Goal: Task Accomplishment & Management: Complete application form

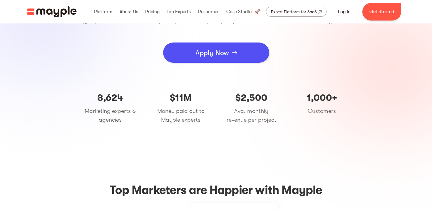
scroll to position [89, 0]
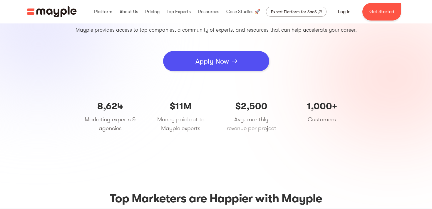
click at [202, 60] on div "Apply Now" at bounding box center [211, 62] width 33 height 18
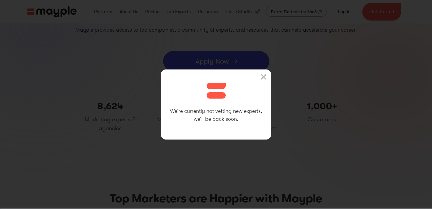
click at [262, 77] on img at bounding box center [264, 77] width 6 height 6
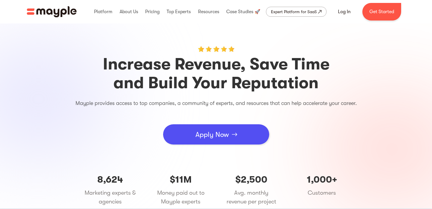
scroll to position [0, 0]
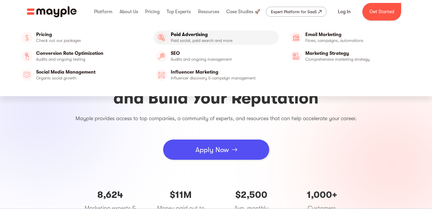
click at [173, 37] on link "Paid Advertising" at bounding box center [215, 38] width 125 height 14
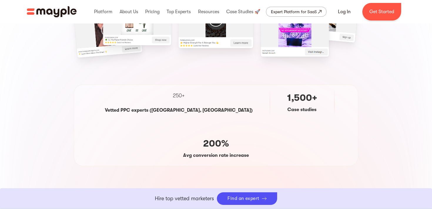
scroll to position [215, 0]
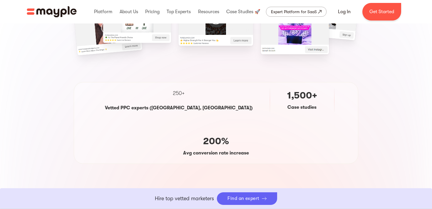
click at [234, 204] on div "Find an expert" at bounding box center [247, 199] width 60 height 13
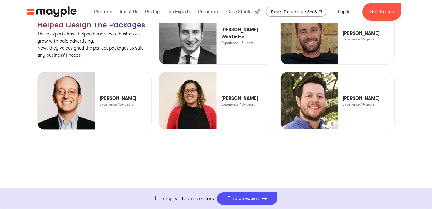
scroll to position [1500, 0]
